Goal: Entertainment & Leisure: Consume media (video, audio)

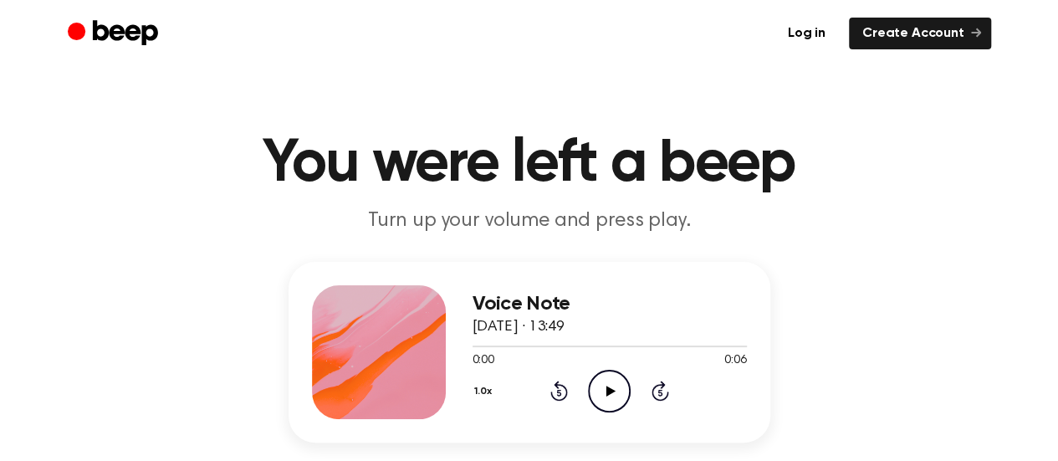
click at [593, 392] on icon "Play Audio" at bounding box center [609, 391] width 43 height 43
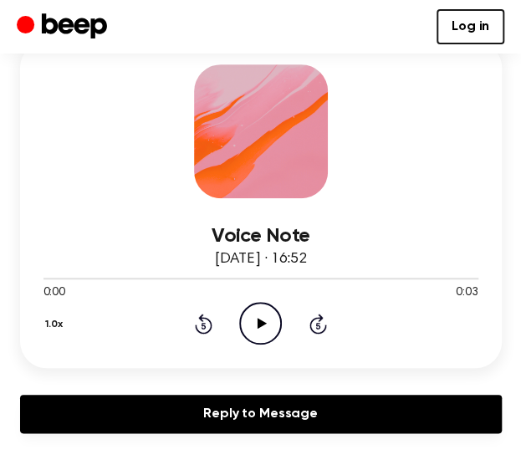
scroll to position [155, 0]
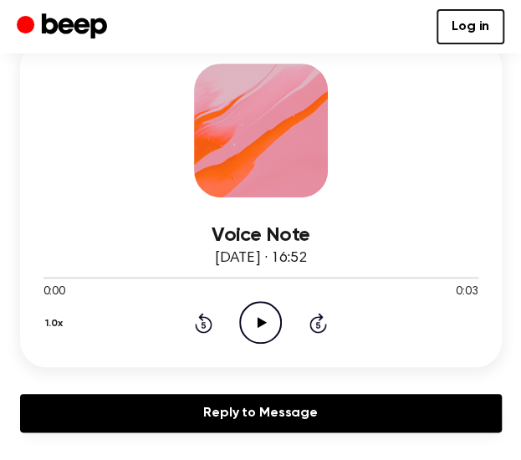
click at [256, 333] on icon "Play Audio" at bounding box center [260, 322] width 43 height 43
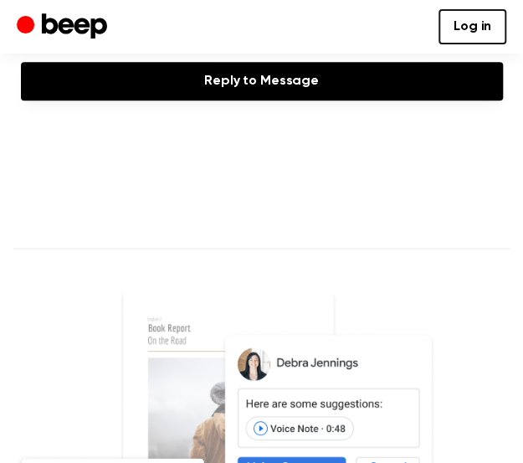
scroll to position [489, 0]
